Goal: Use online tool/utility: Utilize a website feature to perform a specific function

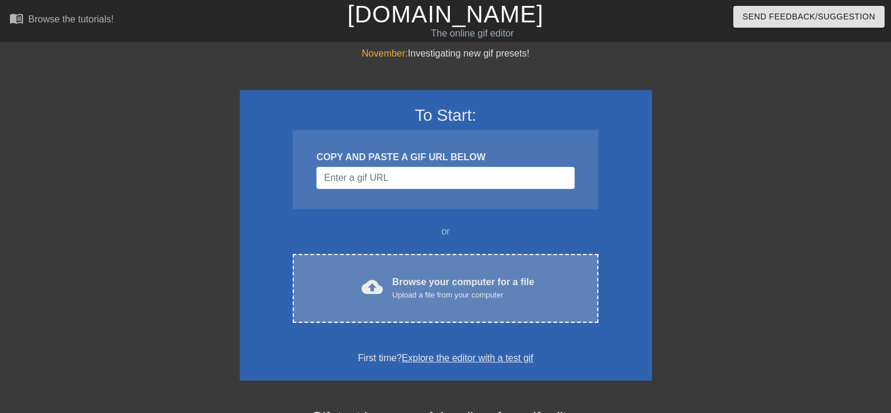
click at [403, 285] on div "Browse your computer for a file Upload a file from your computer" at bounding box center [463, 288] width 142 height 26
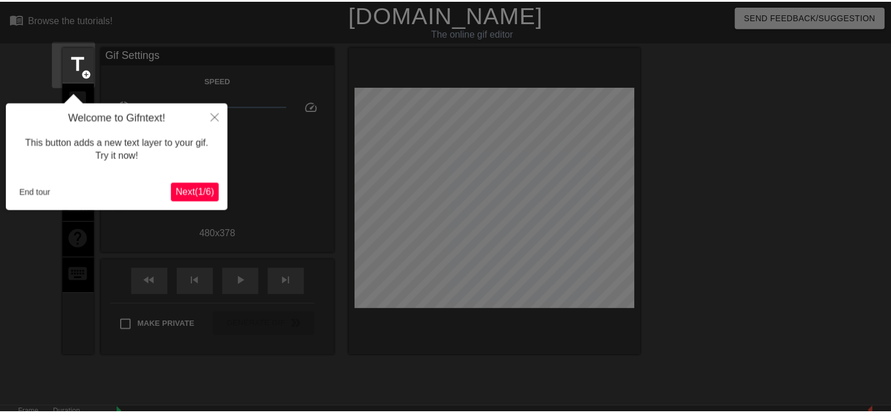
scroll to position [28, 0]
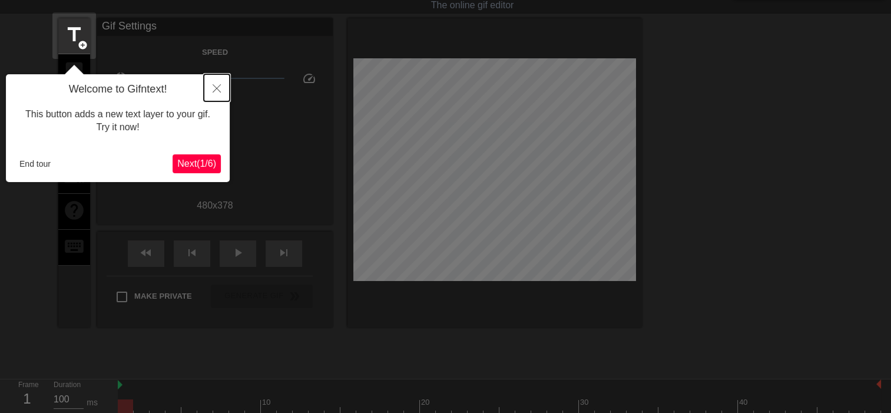
click at [219, 88] on icon "Close" at bounding box center [217, 88] width 8 height 8
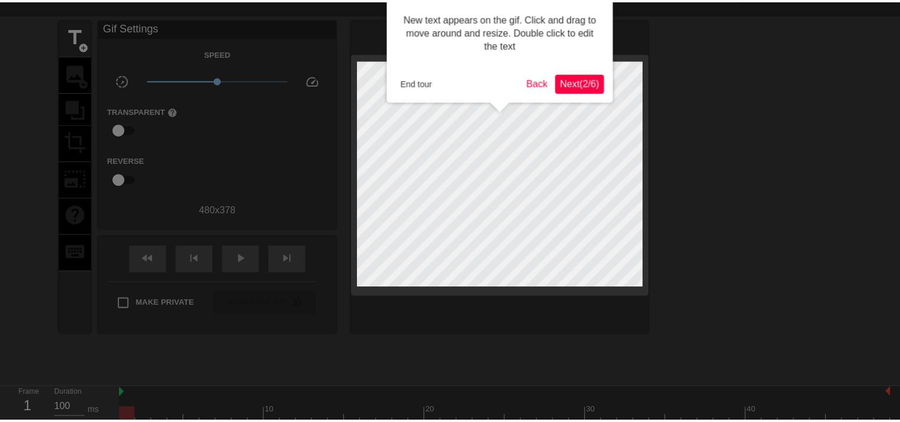
scroll to position [0, 0]
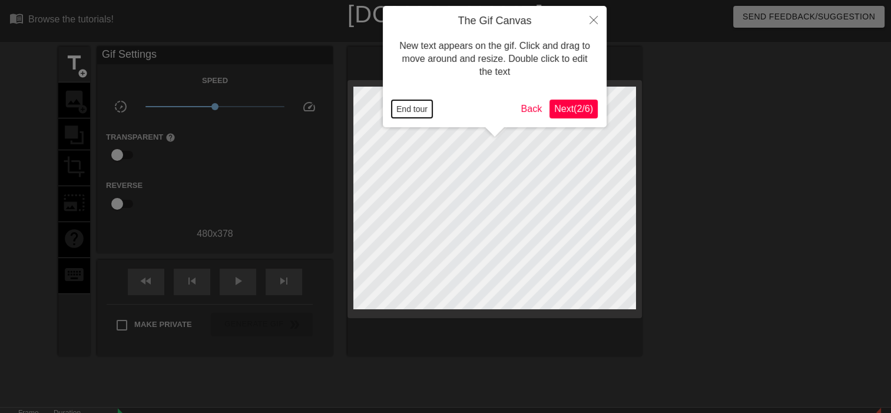
click at [411, 109] on button "End tour" at bounding box center [412, 109] width 41 height 18
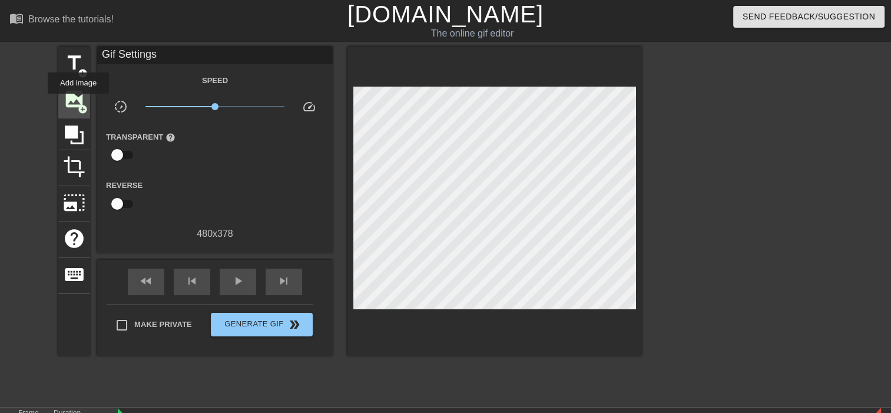
click at [78, 104] on span "add_circle" at bounding box center [83, 109] width 10 height 10
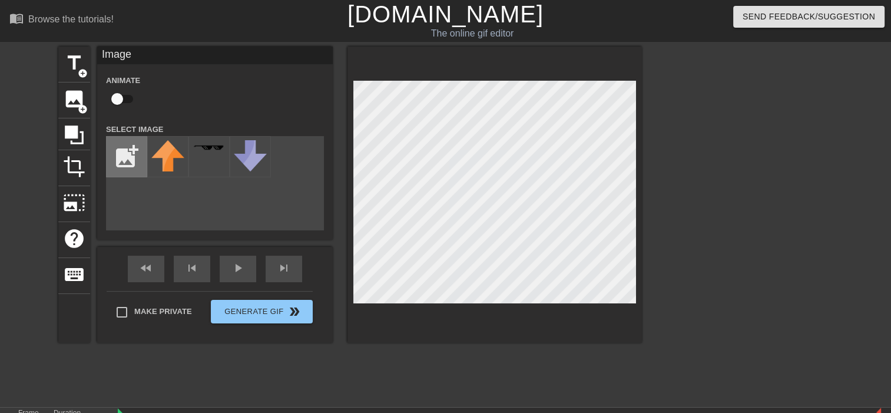
click at [137, 161] on input "file" at bounding box center [127, 157] width 40 height 40
type input "C:\fakepath\Screenshot_4hfrh-removebg-preview.png"
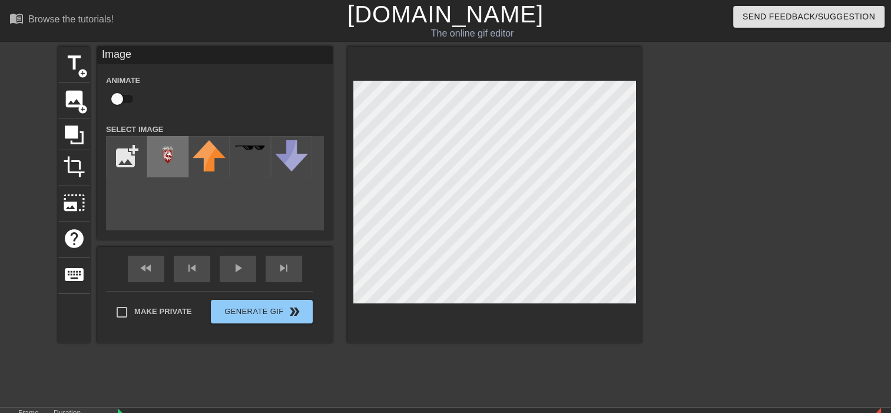
click at [164, 154] on img at bounding box center [167, 154] width 33 height 29
click at [249, 264] on div "fast_rewind skip_previous play_arrow skip_next" at bounding box center [215, 269] width 192 height 44
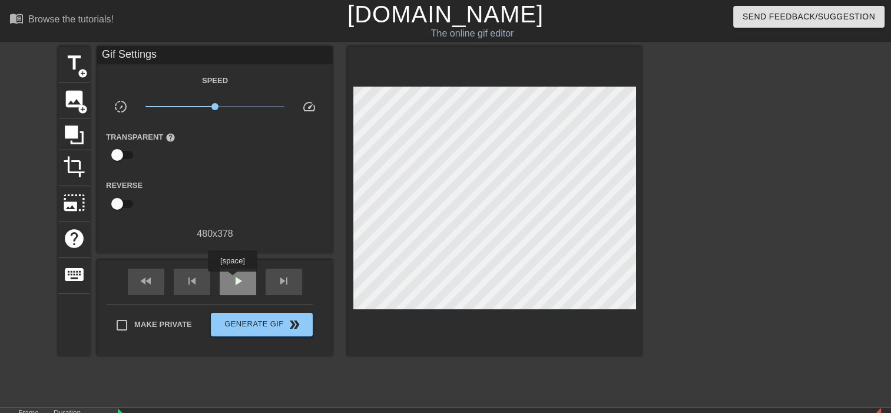
click at [232, 280] on span "play_arrow" at bounding box center [238, 281] width 14 height 14
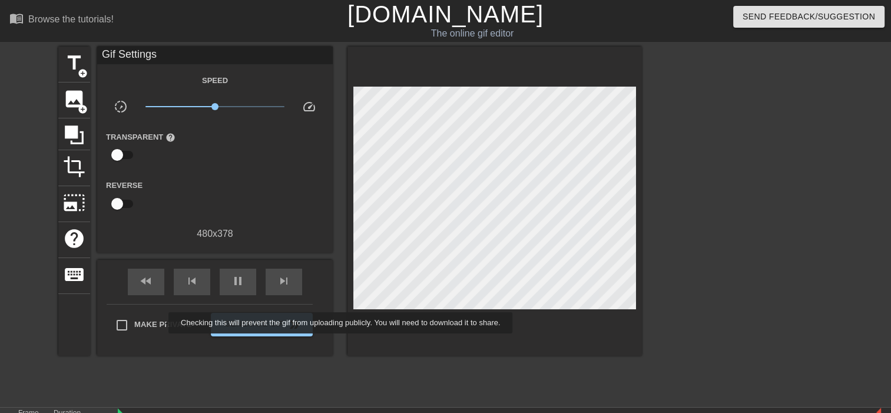
click at [161, 323] on span "Make Private" at bounding box center [163, 325] width 58 height 12
click at [134, 323] on input "Make Private" at bounding box center [122, 325] width 25 height 25
checkbox input "true"
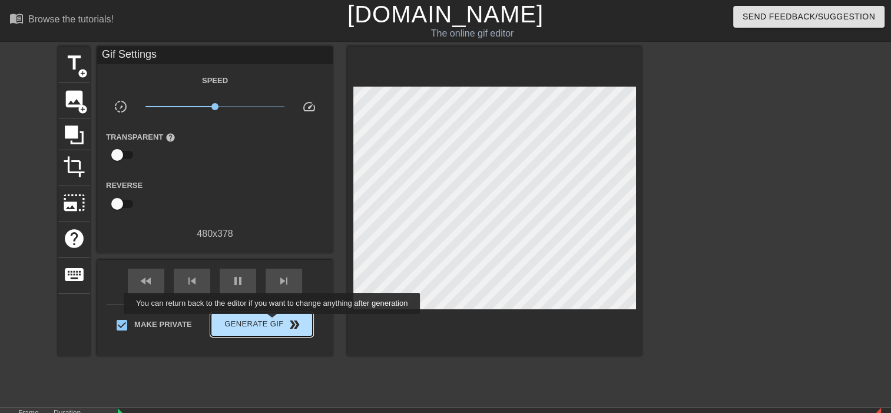
click at [273, 322] on span "Generate Gif double_arrow" at bounding box center [262, 325] width 92 height 14
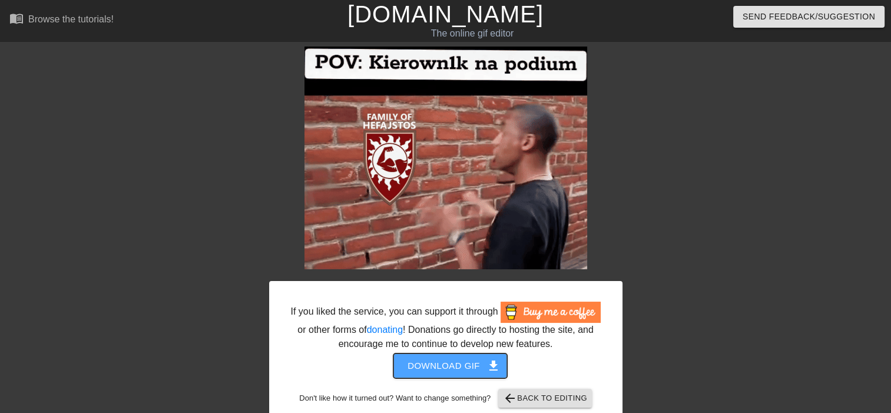
click at [457, 363] on span "Download gif get_app" at bounding box center [450, 365] width 85 height 15
